Goal: Task Accomplishment & Management: Complete application form

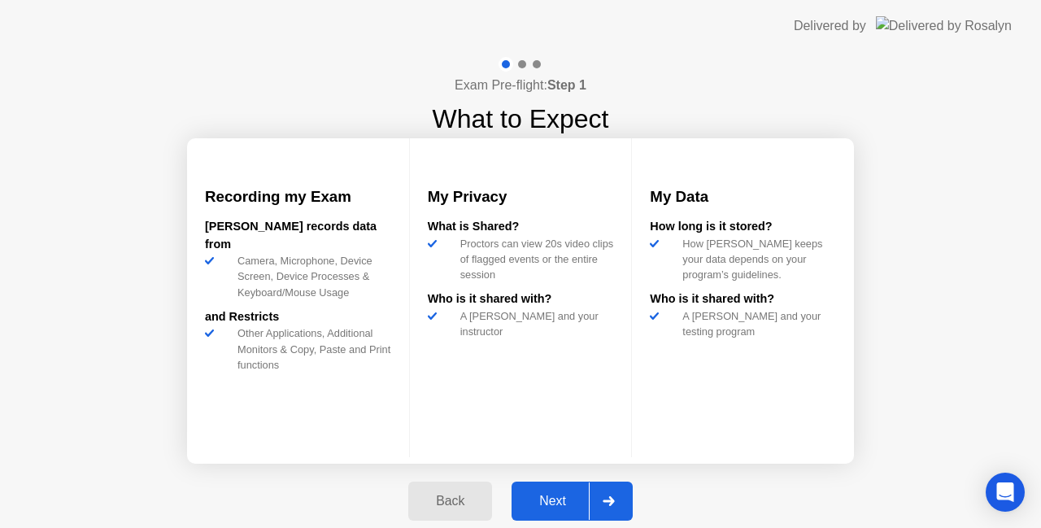
click at [560, 494] on div "Next" at bounding box center [552, 501] width 72 height 15
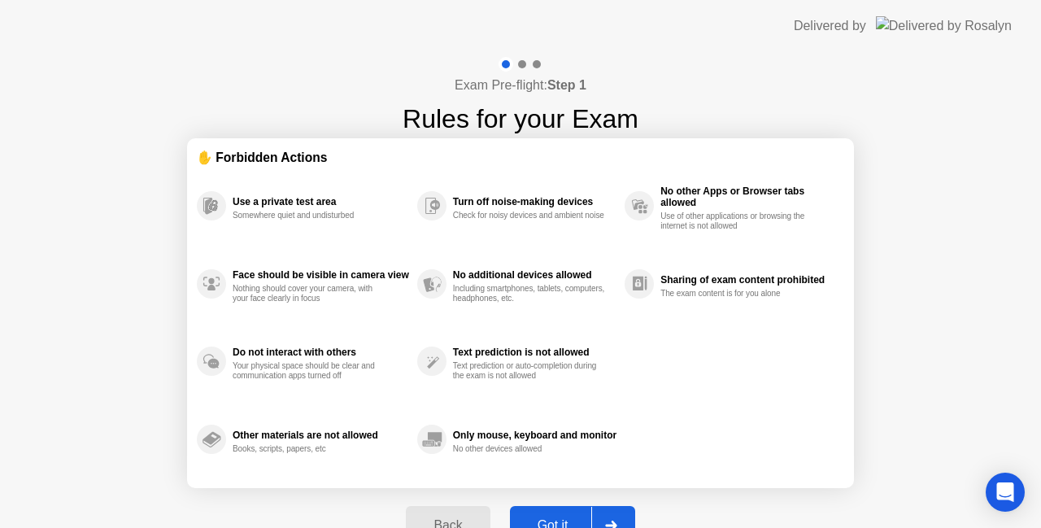
click at [555, 513] on button "Got it" at bounding box center [572, 525] width 125 height 39
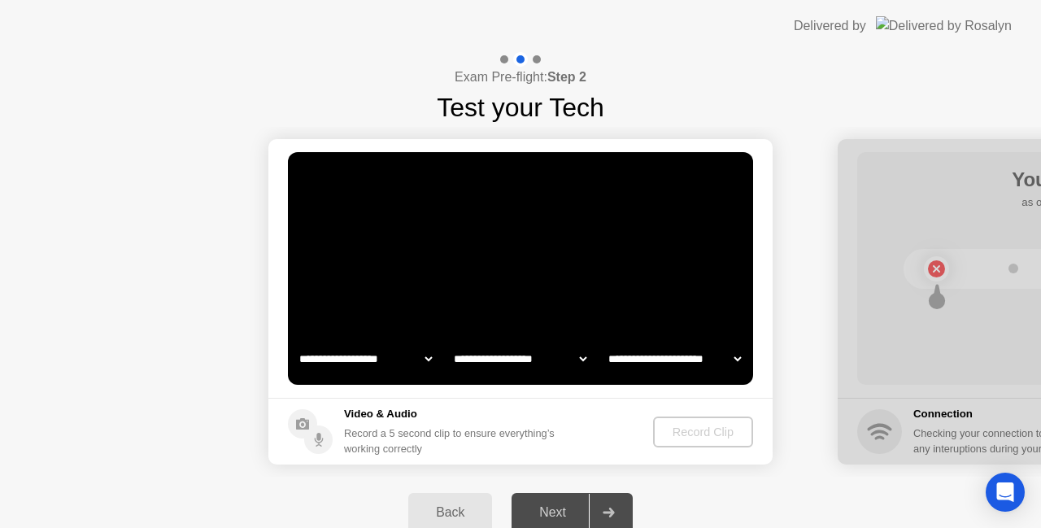
select select "**********"
select select "*******"
click at [687, 427] on div "Record Clip" at bounding box center [703, 431] width 87 height 13
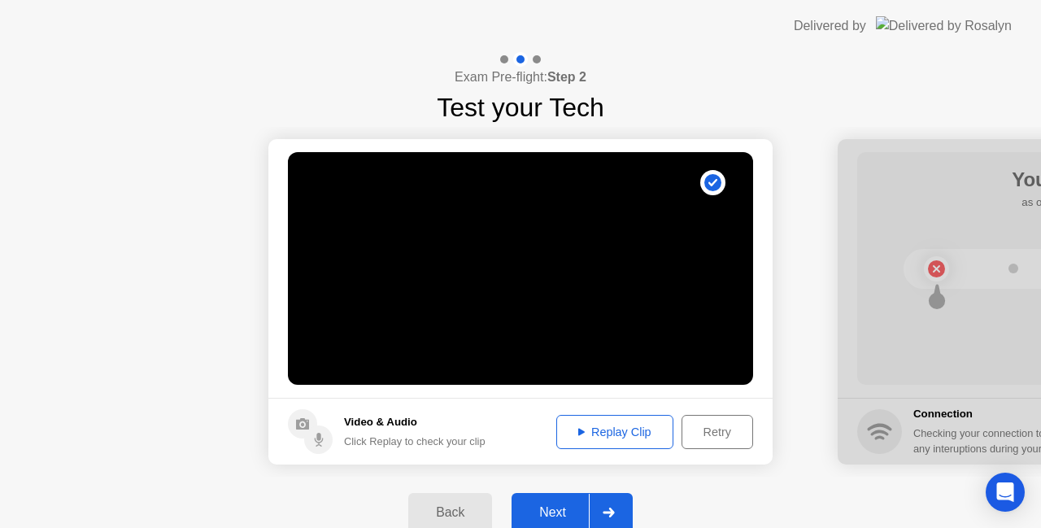
click at [641, 429] on div "Replay Clip" at bounding box center [615, 431] width 106 height 13
click at [599, 429] on div "Replay Clip" at bounding box center [615, 431] width 106 height 13
click at [632, 433] on div "Replay Clip" at bounding box center [615, 431] width 106 height 13
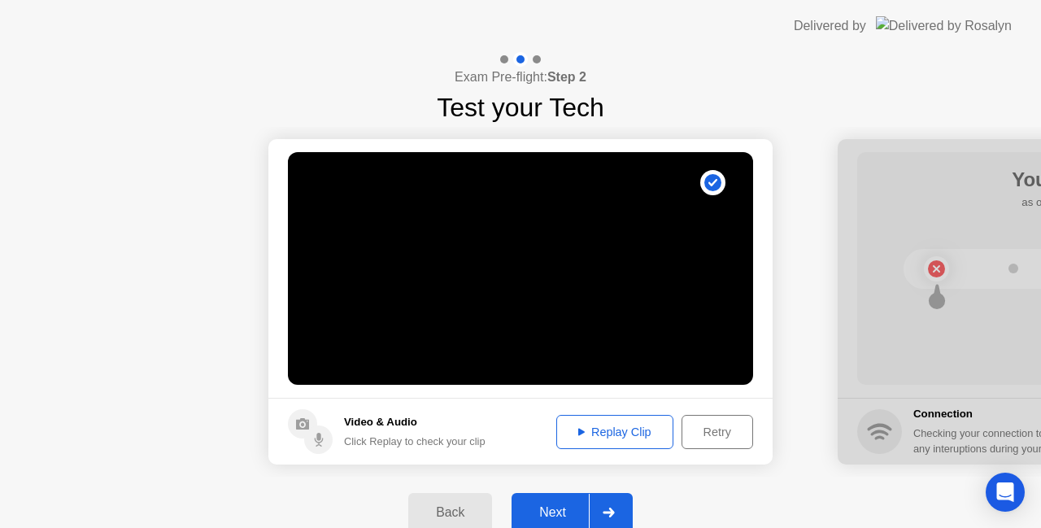
click at [633, 429] on div "Replay Clip" at bounding box center [615, 431] width 106 height 13
click at [623, 504] on div at bounding box center [608, 512] width 39 height 37
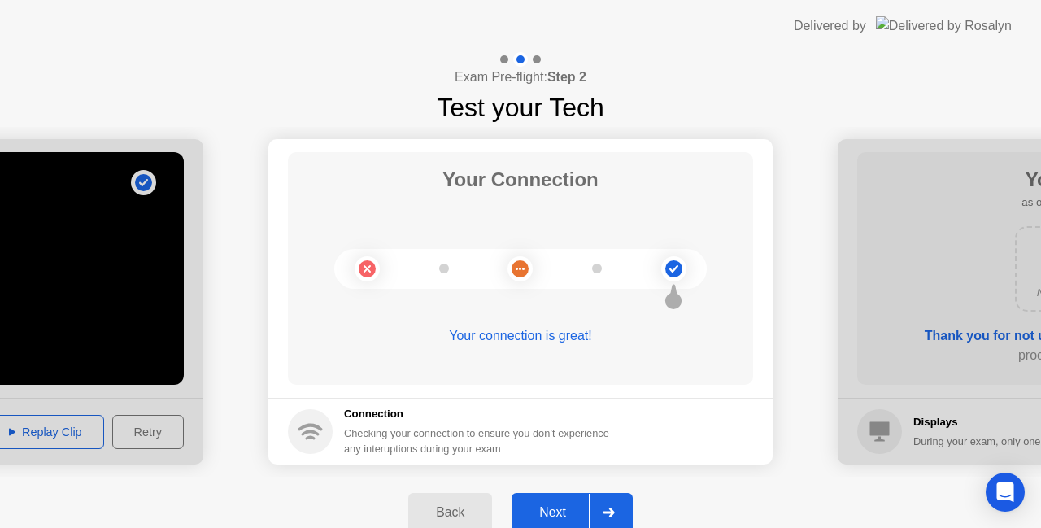
click at [618, 518] on div at bounding box center [608, 512] width 39 height 37
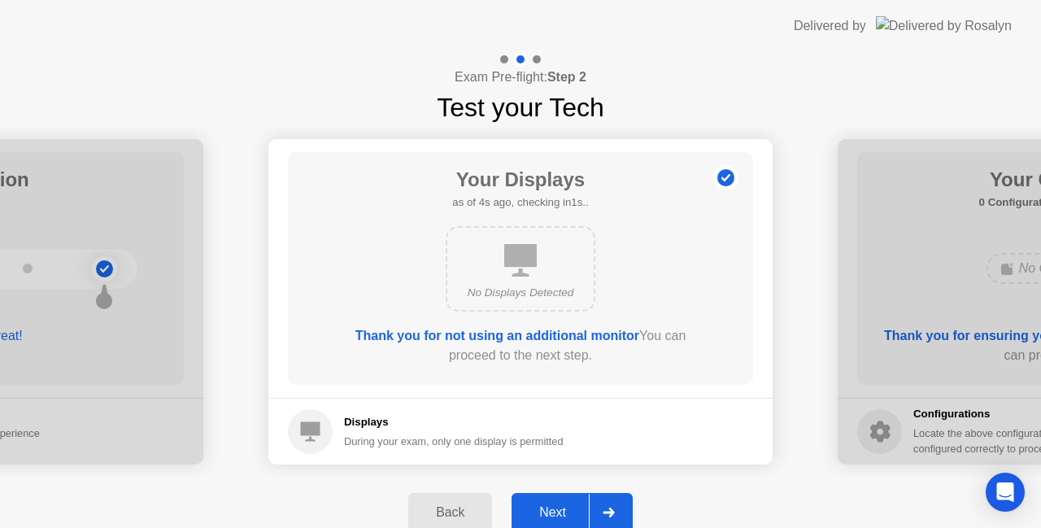
click at [612, 512] on icon at bounding box center [608, 513] width 11 height 10
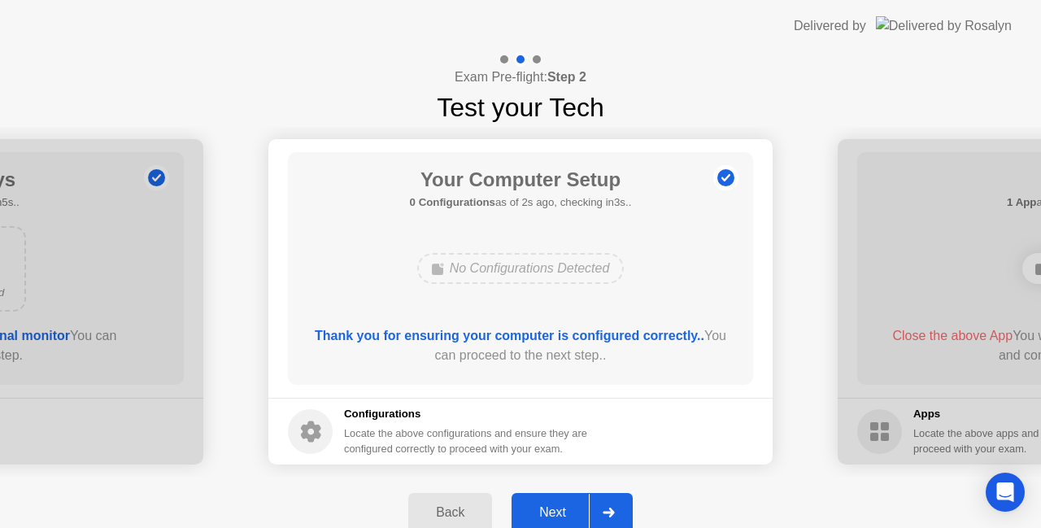
click at [612, 512] on icon at bounding box center [608, 513] width 11 height 10
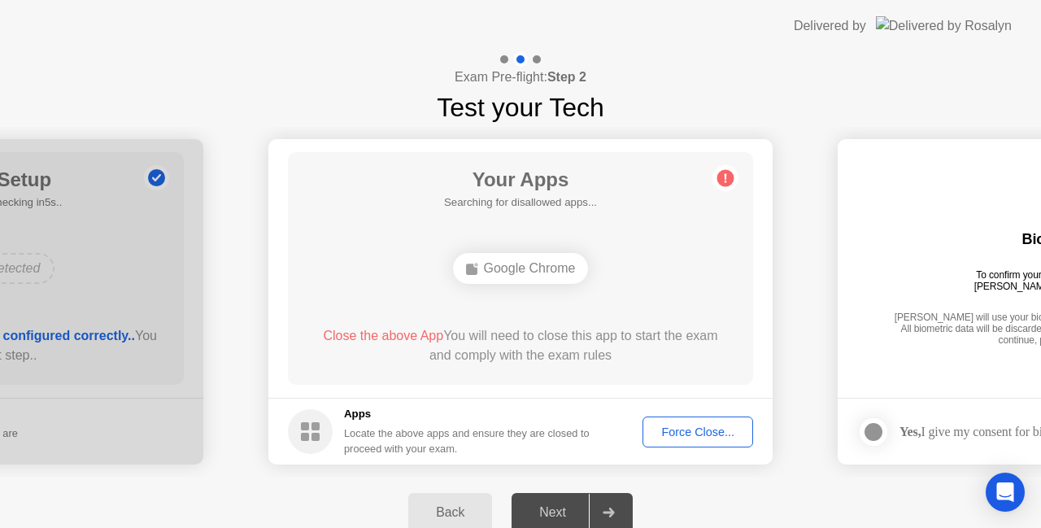
click at [678, 432] on div "Force Close..." at bounding box center [697, 431] width 99 height 13
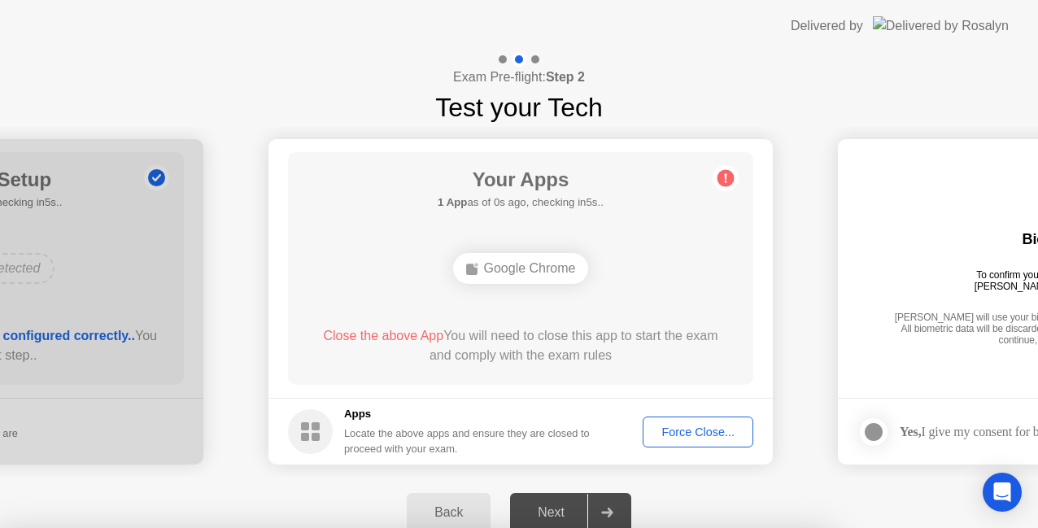
drag, startPoint x: 588, startPoint y: 357, endPoint x: 591, endPoint y: 365, distance: 8.8
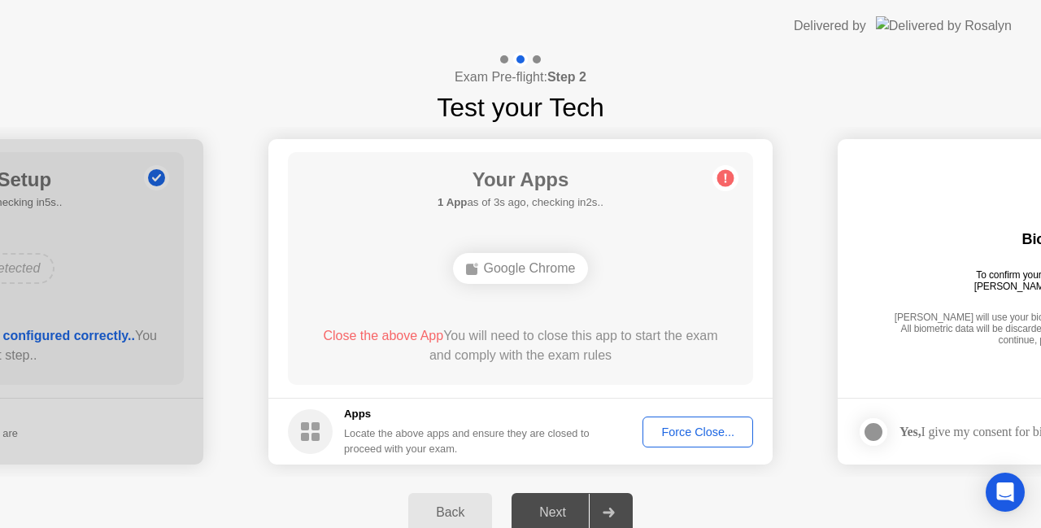
click at [706, 438] on div "Force Close..." at bounding box center [697, 431] width 99 height 13
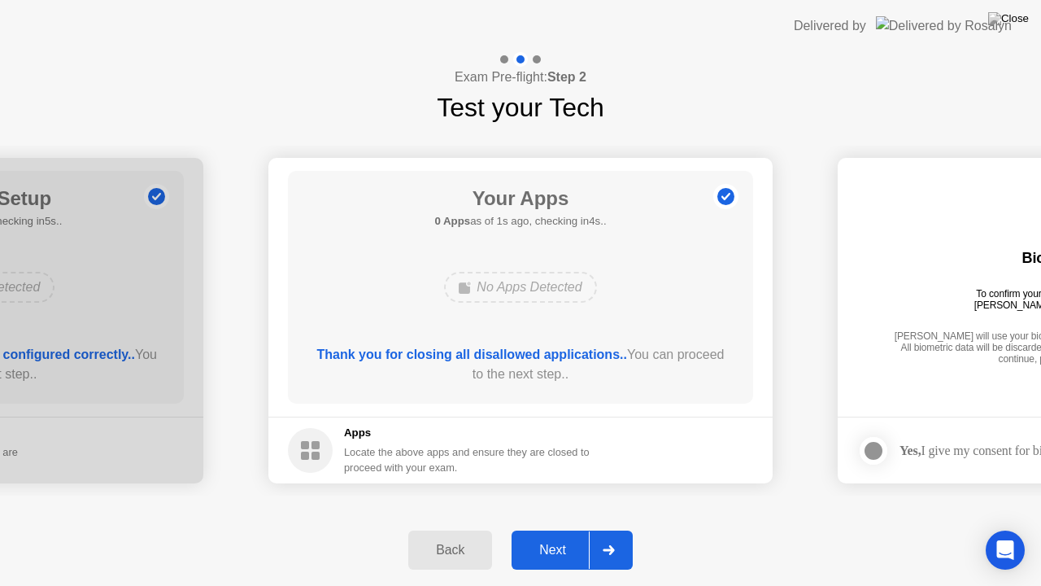
click at [615, 527] on div at bounding box center [608, 549] width 39 height 37
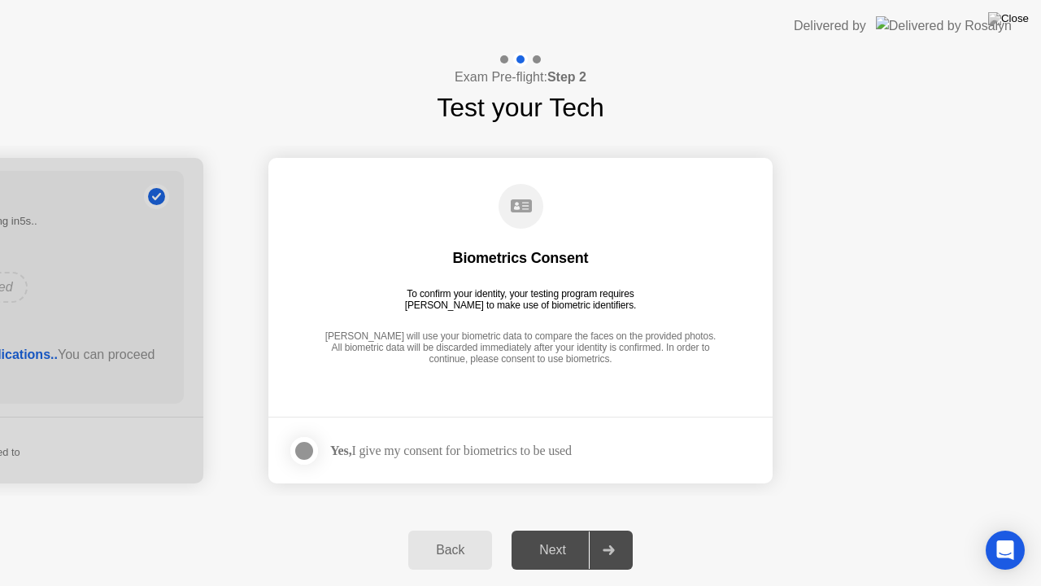
click at [307, 453] on div at bounding box center [304, 451] width 20 height 20
click at [616, 527] on div at bounding box center [608, 549] width 39 height 37
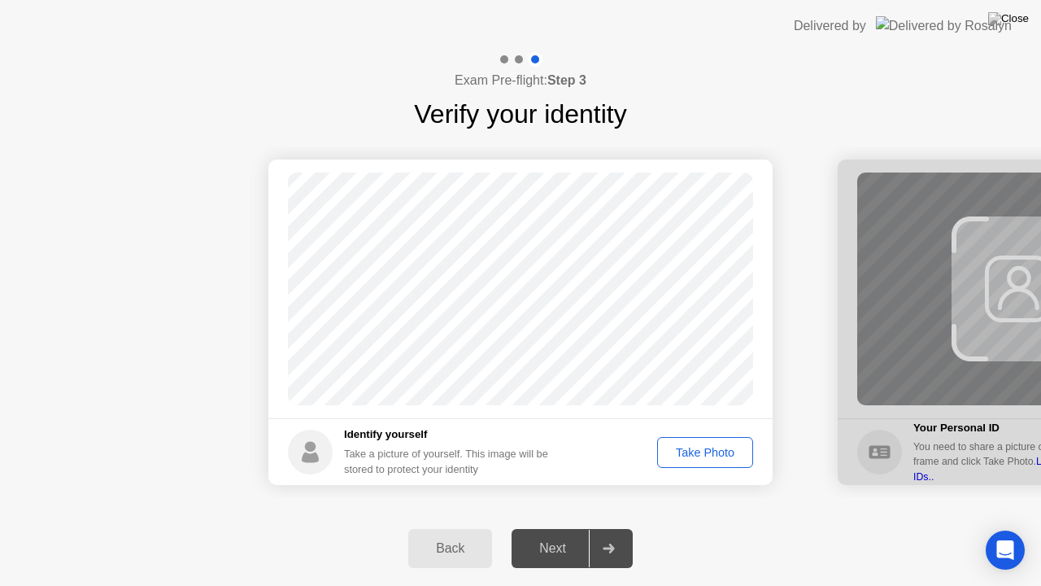
click at [736, 446] on div "Take Photo" at bounding box center [705, 452] width 85 height 13
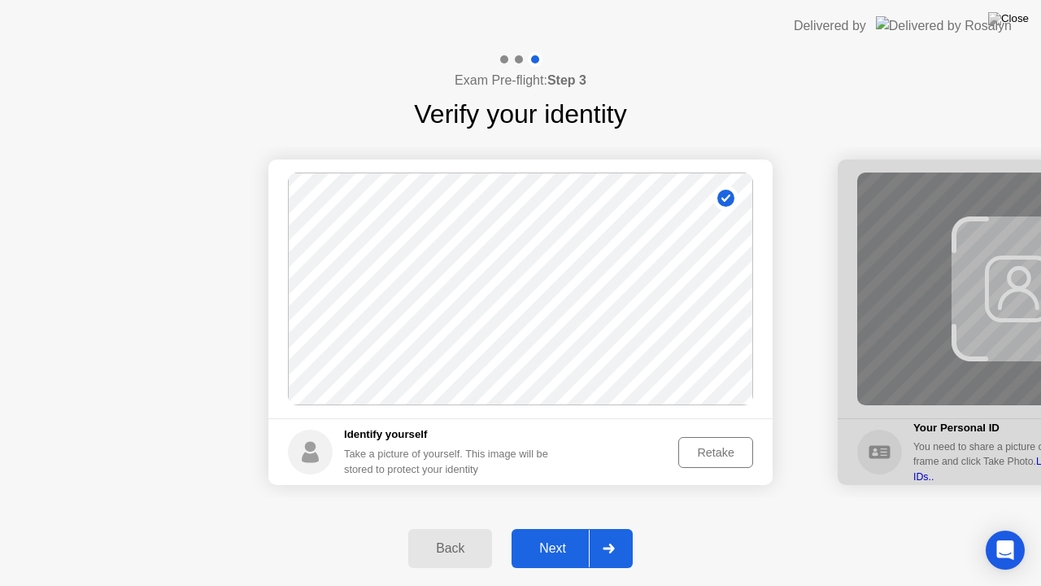
click at [623, 527] on div at bounding box center [608, 547] width 39 height 37
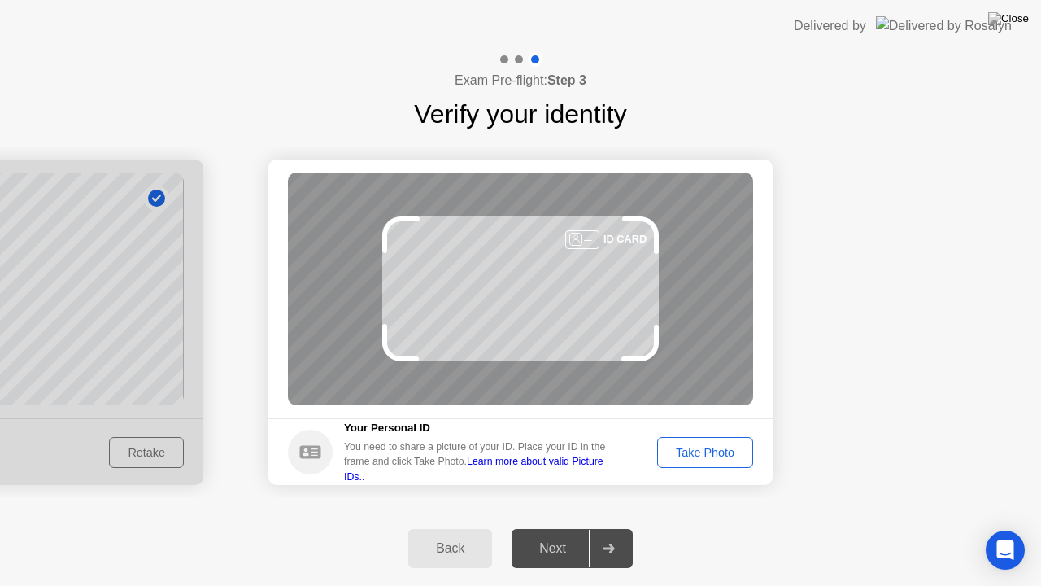
click at [704, 450] on div "Take Photo" at bounding box center [705, 452] width 85 height 13
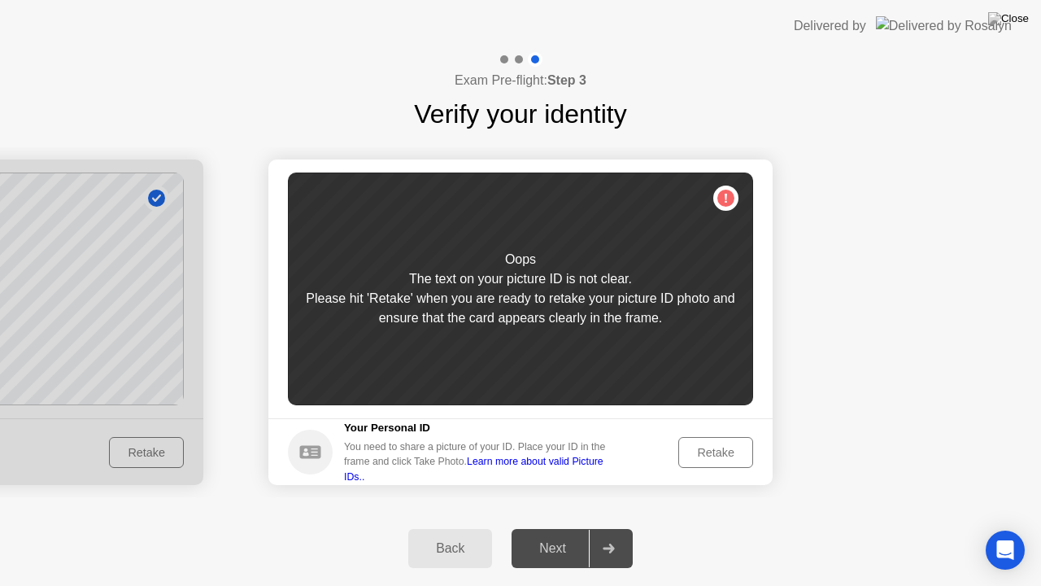
click at [708, 459] on div "Retake" at bounding box center [715, 452] width 63 height 13
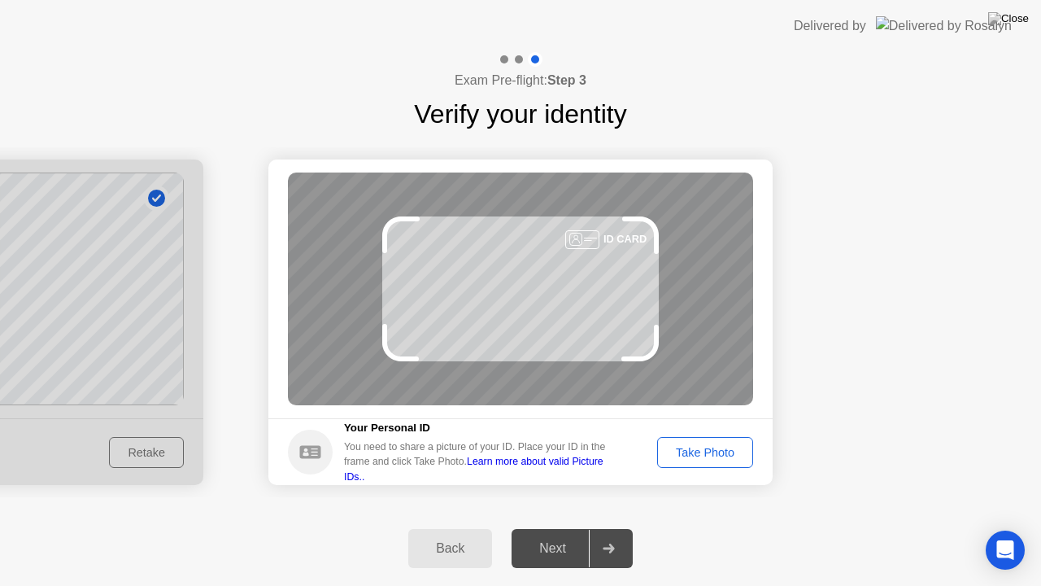
click at [708, 459] on div "Take Photo" at bounding box center [705, 452] width 85 height 13
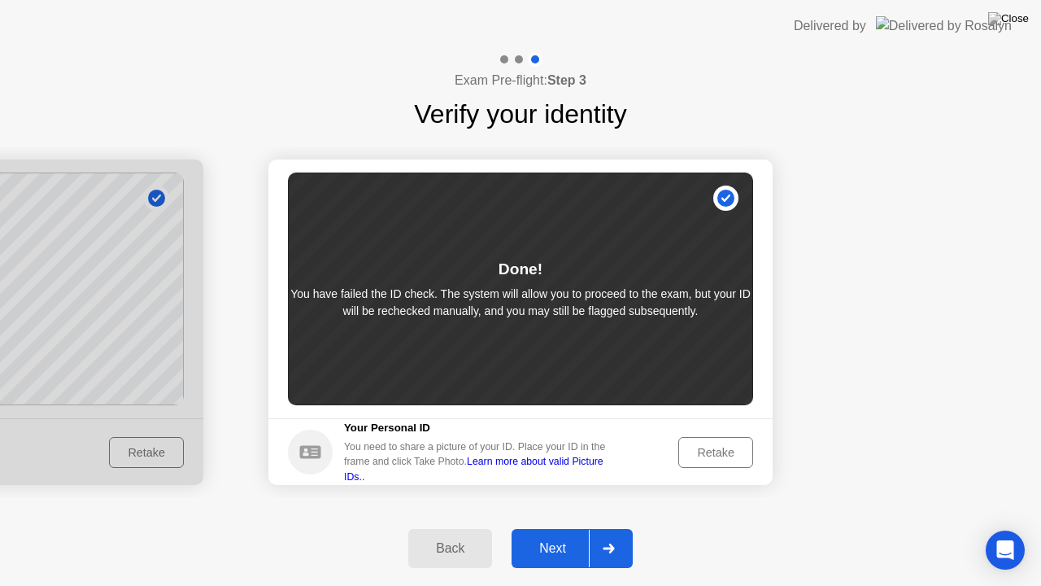
click at [611, 527] on icon at bounding box center [608, 548] width 11 height 10
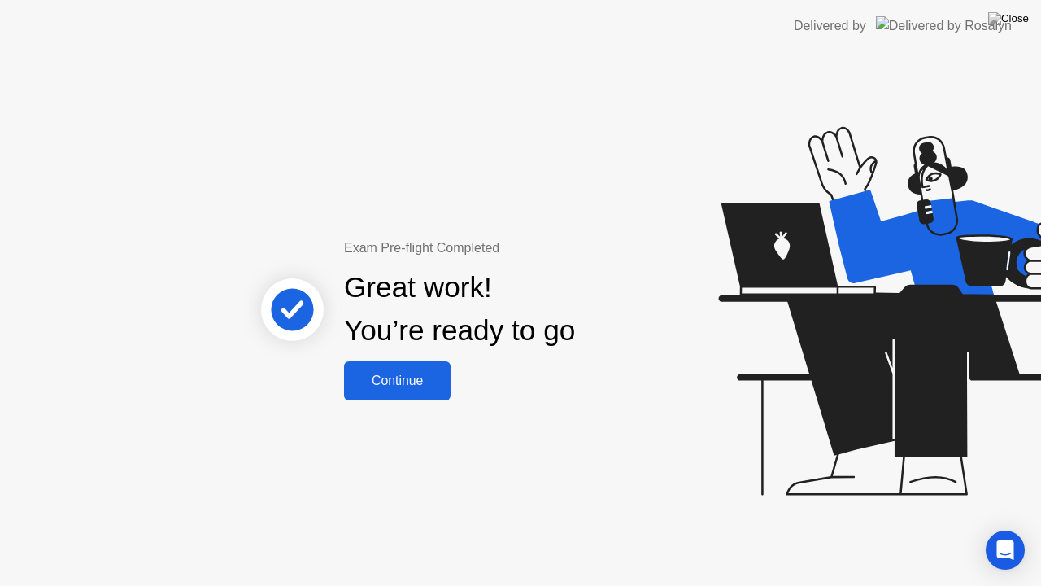
click at [419, 379] on div "Continue" at bounding box center [397, 380] width 97 height 15
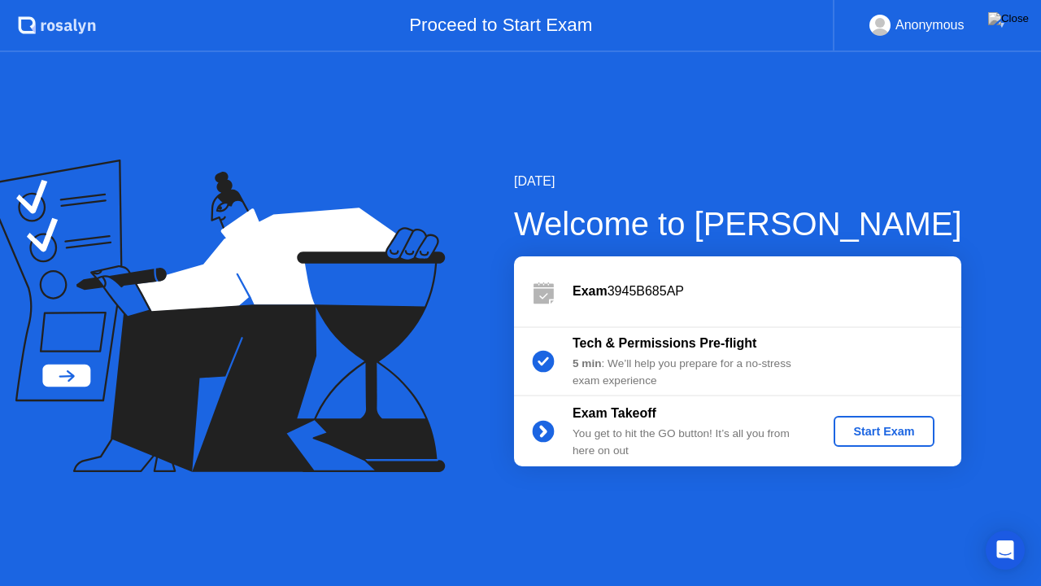
click at [882, 434] on div "Start Exam" at bounding box center [883, 431] width 87 height 13
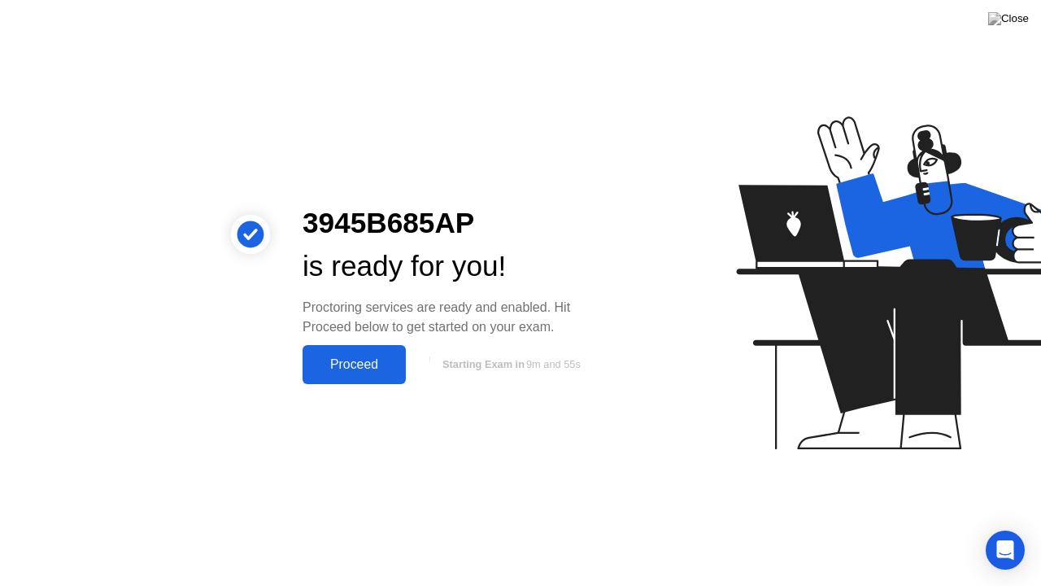
click at [346, 369] on div "Proceed" at bounding box center [354, 364] width 94 height 15
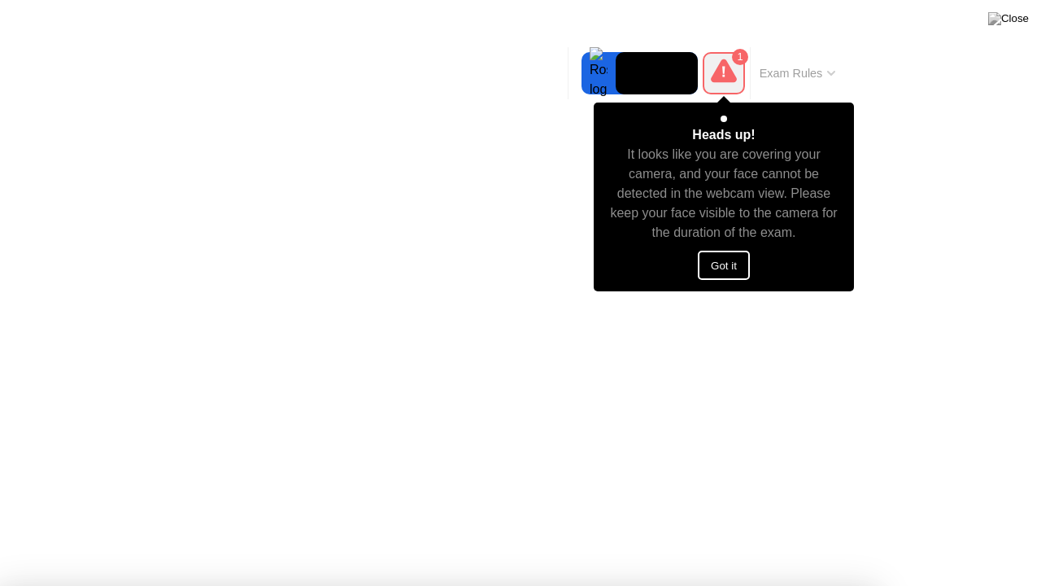
click at [721, 268] on button "Got it" at bounding box center [724, 265] width 52 height 29
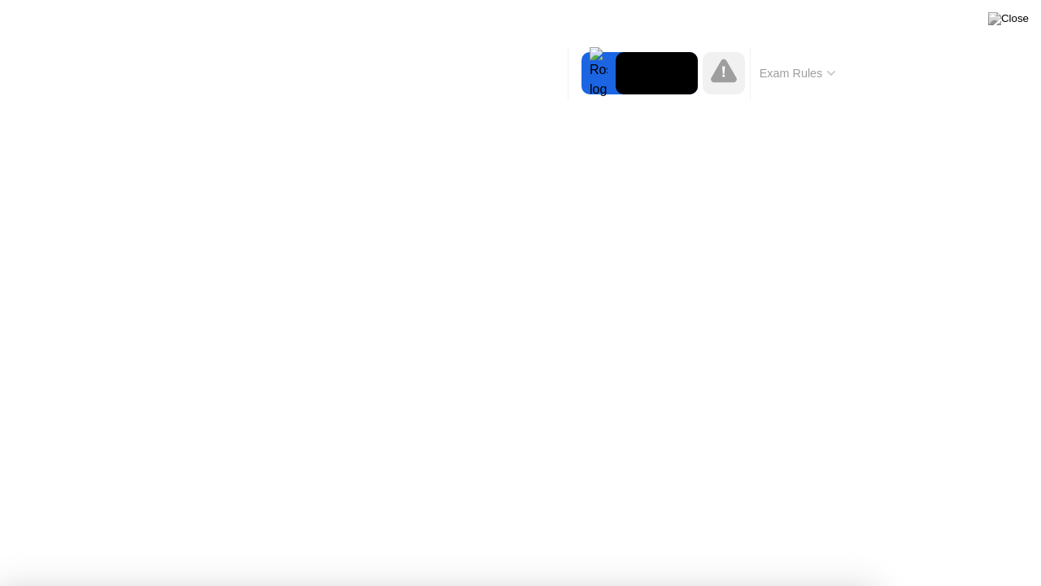
drag, startPoint x: 607, startPoint y: 455, endPoint x: 627, endPoint y: 451, distance: 20.6
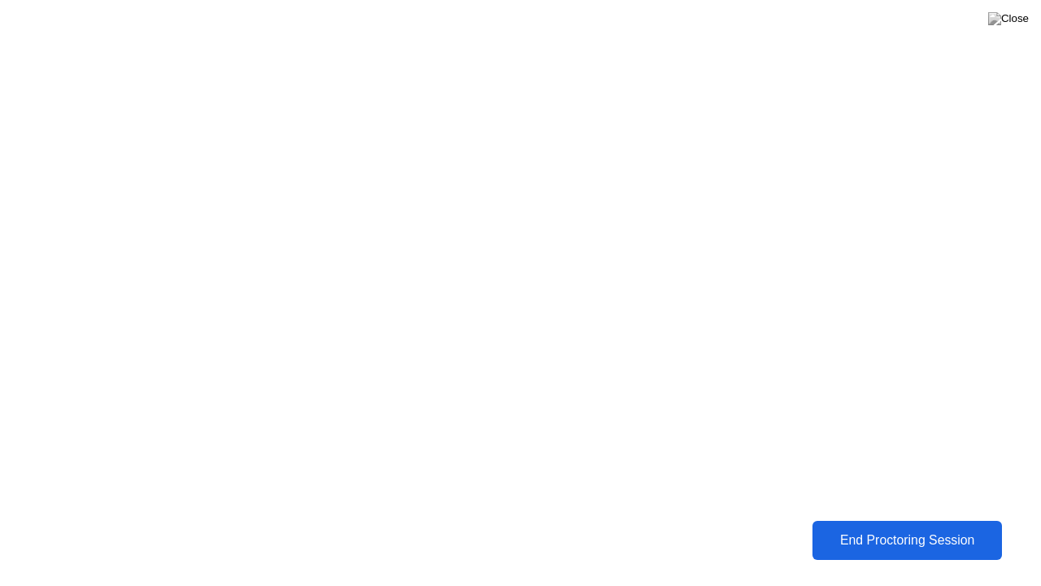
click at [899, 527] on div "End Proctoring Session" at bounding box center [907, 540] width 181 height 15
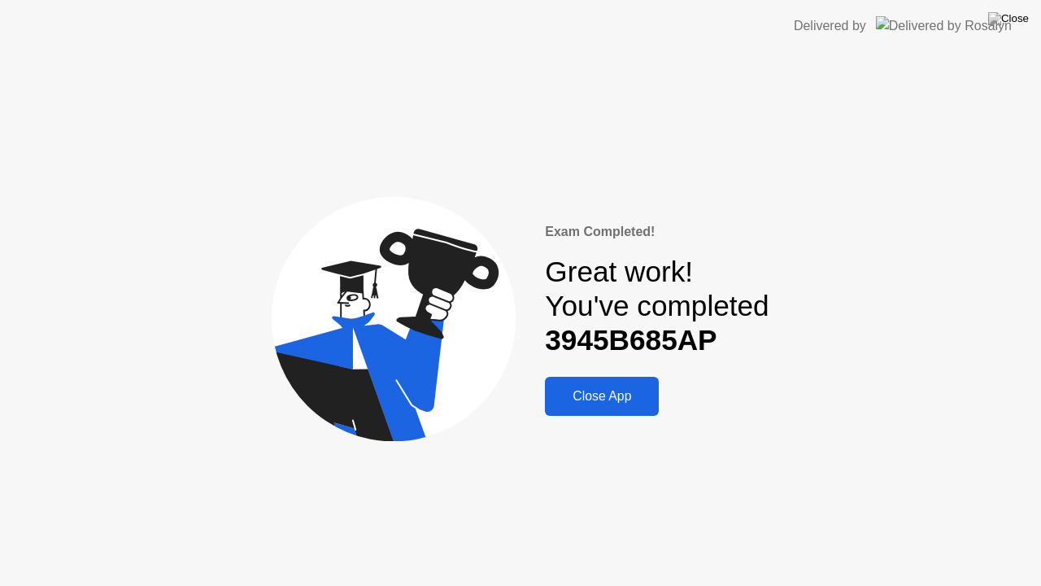
click at [606, 386] on button "Close App" at bounding box center [602, 396] width 114 height 39
